Goal: Contribute content: Add original content to the website for others to see

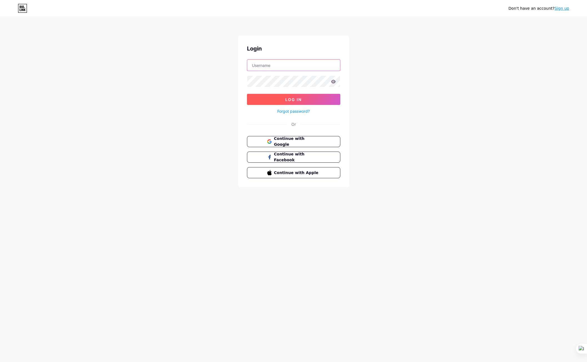
type input "[EMAIL_ADDRESS][DOMAIN_NAME]"
click at [291, 103] on button "Log In" at bounding box center [293, 99] width 93 height 11
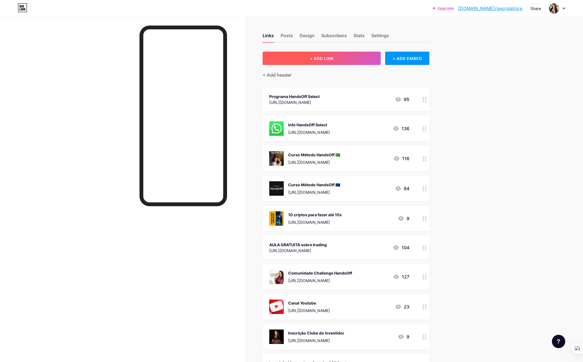
click at [320, 61] on button "+ ADD LINK" at bounding box center [322, 58] width 118 height 13
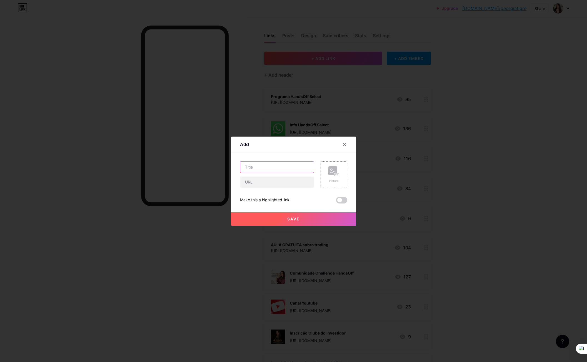
click at [261, 169] on input "text" at bounding box center [276, 167] width 73 height 11
type input "B"
type input "Aulas ao vivo gratuitas"
click at [264, 186] on input "text" at bounding box center [276, 182] width 73 height 11
paste input "[URL][DOMAIN_NAME]"
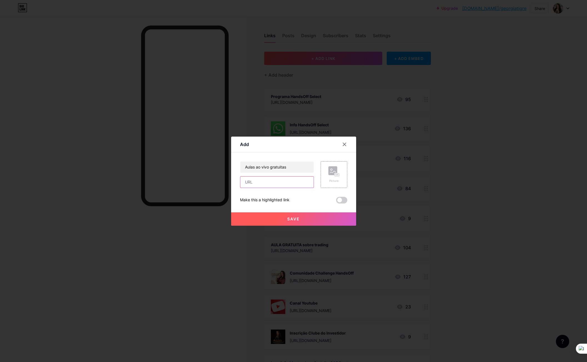
type input "[URL][DOMAIN_NAME]"
click at [330, 176] on icon at bounding box center [333, 171] width 11 height 10
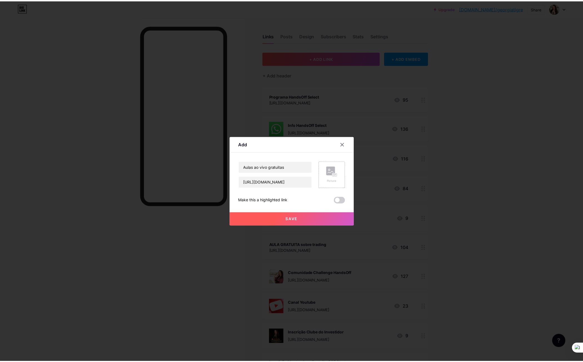
scroll to position [0, 0]
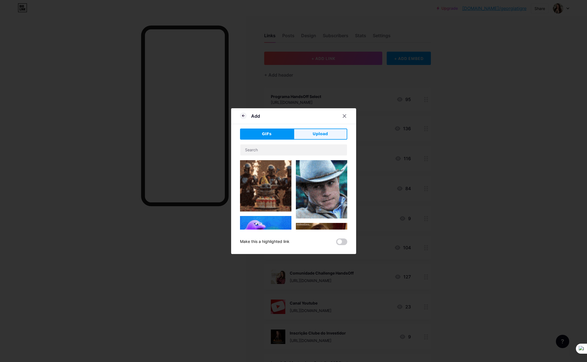
click at [320, 136] on span "Upload" at bounding box center [320, 134] width 15 height 6
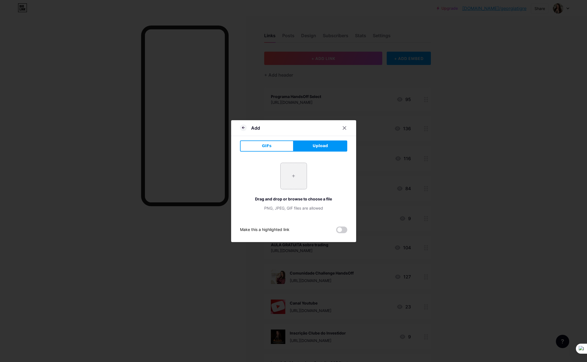
click at [293, 178] on input "file" at bounding box center [294, 176] width 26 height 26
type input "C:\fakepath\POST 1.png"
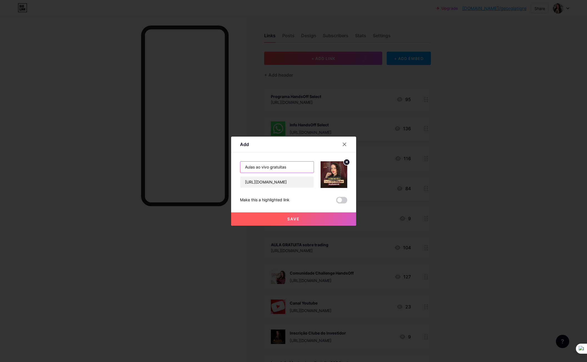
drag, startPoint x: 291, startPoint y: 169, endPoint x: 228, endPoint y: 169, distance: 63.1
click at [228, 169] on div "Add Content YouTube Play YouTube video without leaving your page. ADD Vimeo Pla…" at bounding box center [293, 181] width 587 height 362
type input "Aula gratuita ao Vivo!"
click at [299, 220] on span "Save" at bounding box center [293, 219] width 13 height 5
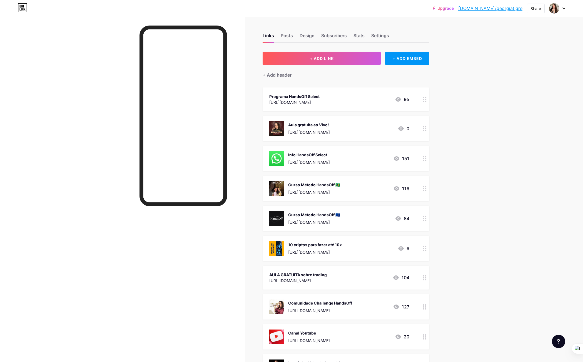
click at [318, 153] on div "Info HandsOff Select" at bounding box center [309, 155] width 42 height 6
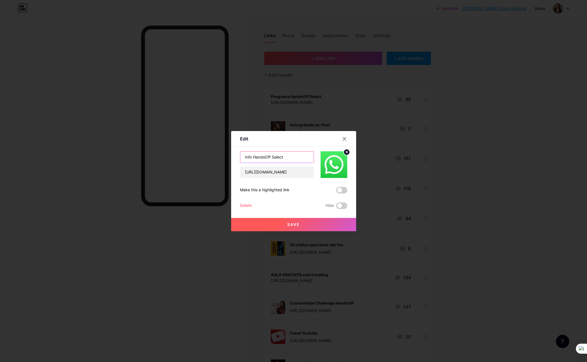
drag, startPoint x: 272, startPoint y: 157, endPoint x: 289, endPoint y: 155, distance: 17.7
click at [292, 159] on input "Info HandsOff Select" at bounding box center [276, 157] width 73 height 11
click at [252, 156] on input "Info HandsOff" at bounding box center [276, 157] width 73 height 11
type input "Info Comunidade HandsOff"
click at [316, 226] on button "Save" at bounding box center [293, 224] width 125 height 13
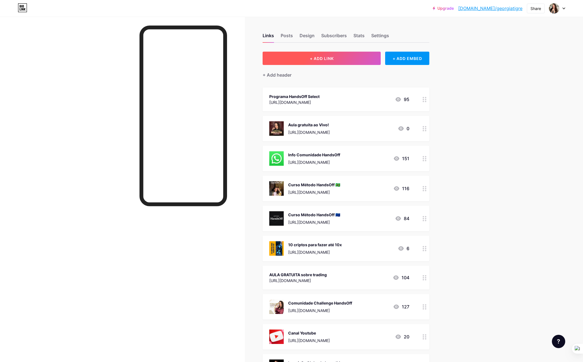
click at [337, 61] on button "+ ADD LINK" at bounding box center [322, 58] width 118 height 13
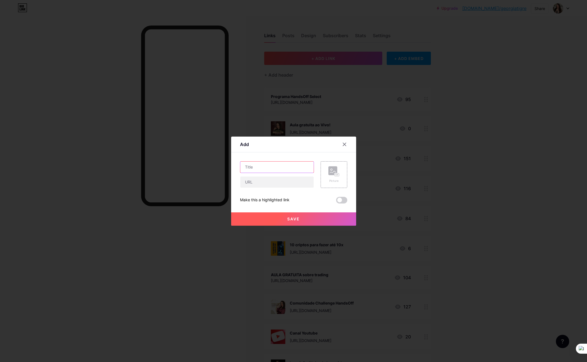
click at [283, 169] on input "text" at bounding box center [276, 167] width 73 height 11
type input "Inscrição Comunidade HandsOff"
click at [284, 185] on input "text" at bounding box center [276, 182] width 73 height 11
paste input "[URL][DOMAIN_NAME]"
type input "[URL][DOMAIN_NAME]"
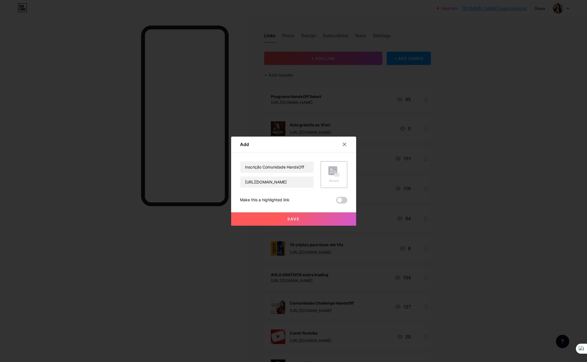
click at [245, 207] on div "Save" at bounding box center [293, 215] width 125 height 22
click at [331, 177] on div "Picture" at bounding box center [333, 174] width 11 height 17
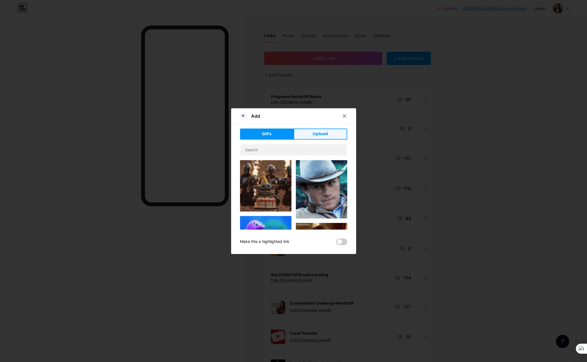
click at [327, 136] on button "Upload" at bounding box center [321, 134] width 54 height 11
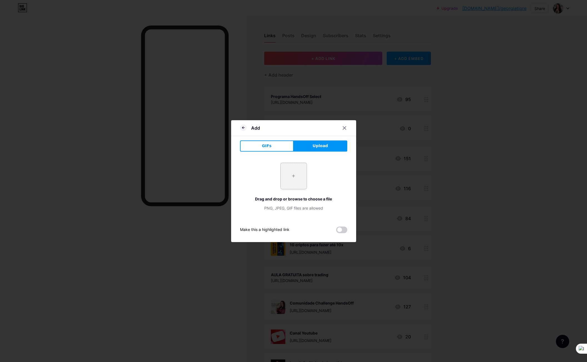
click at [301, 178] on input "file" at bounding box center [294, 176] width 26 height 26
type input "C:\fakepath\row-1-column-1.png"
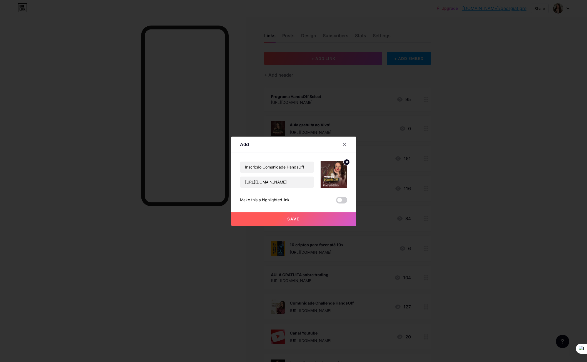
click at [304, 221] on button "Save" at bounding box center [293, 219] width 125 height 13
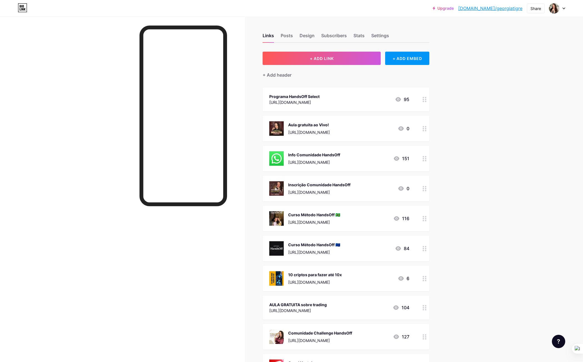
click at [490, 193] on div "Upgrade [DOMAIN_NAME]/georgi... [DOMAIN_NAME]/georgiatigre Share Switch account…" at bounding box center [291, 341] width 583 height 682
